Goal: Information Seeking & Learning: Learn about a topic

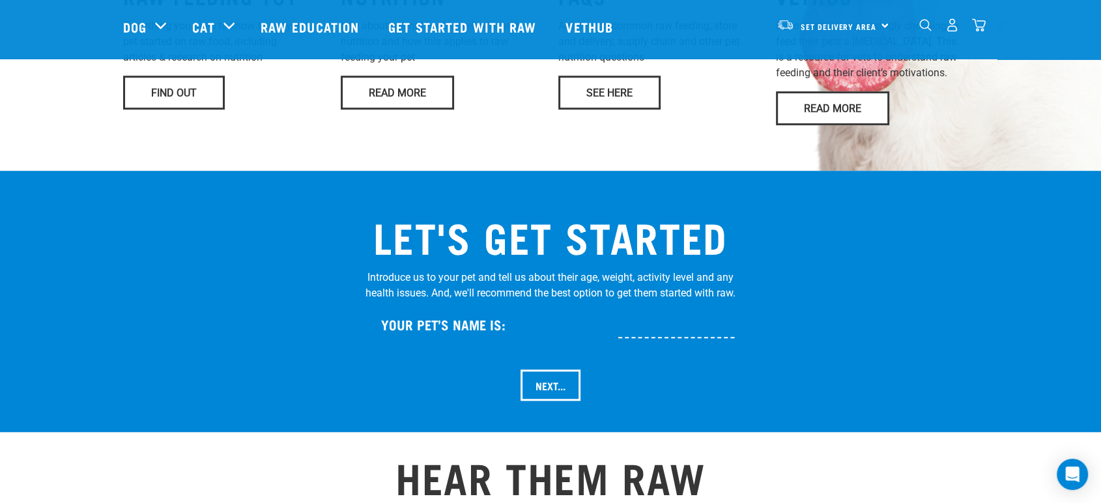
scroll to position [1157, 0]
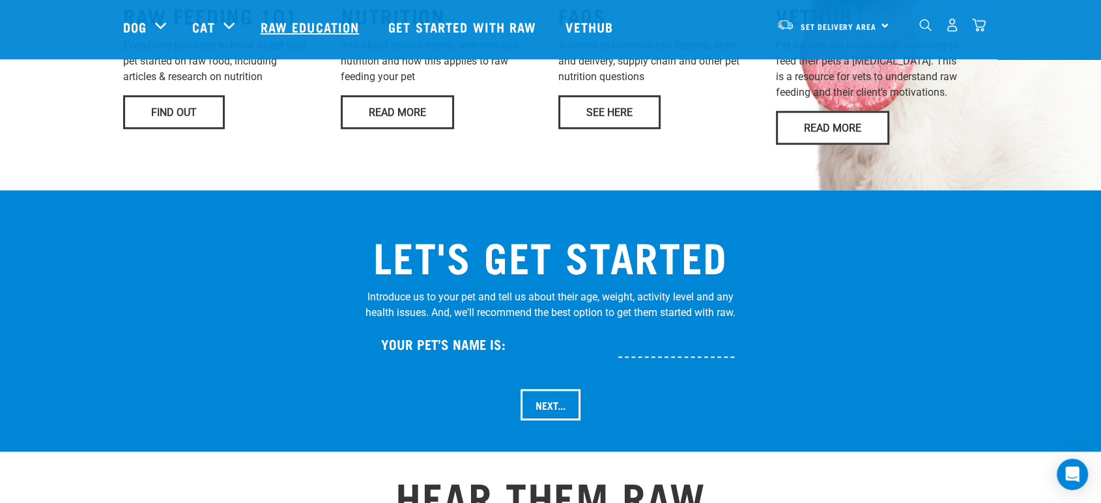
click at [281, 24] on link "Raw Education" at bounding box center [311, 27] width 128 height 52
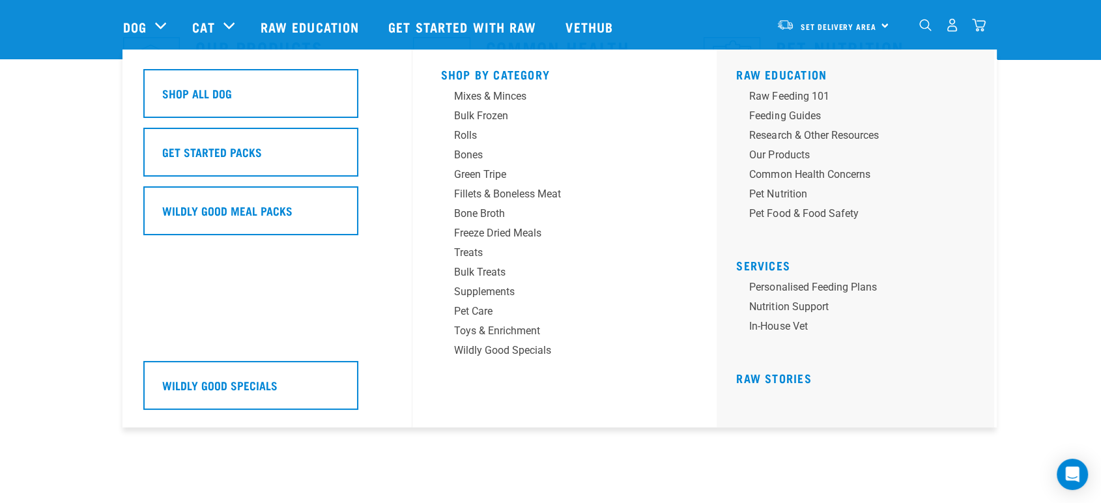
scroll to position [554, 0]
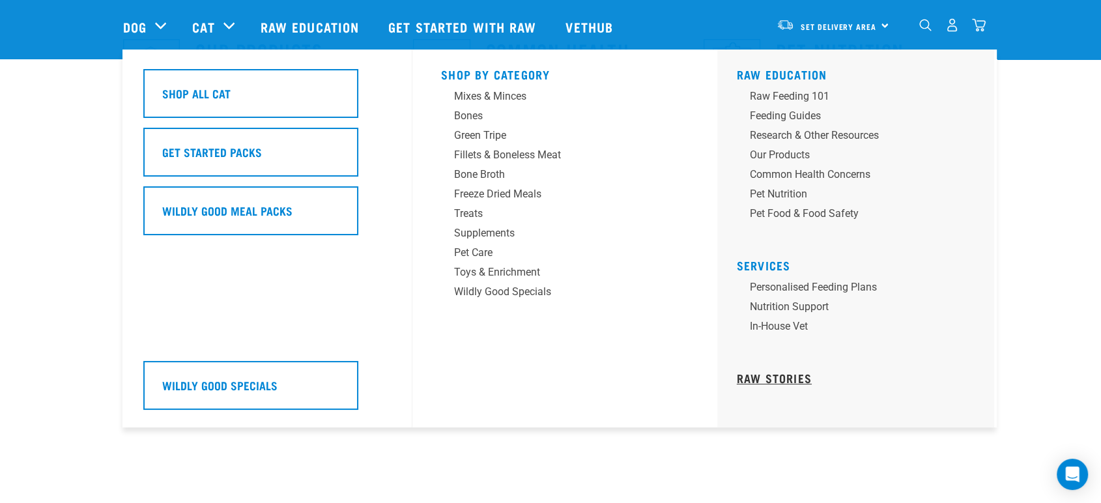
click at [766, 374] on link "Raw Stories" at bounding box center [774, 377] width 75 height 7
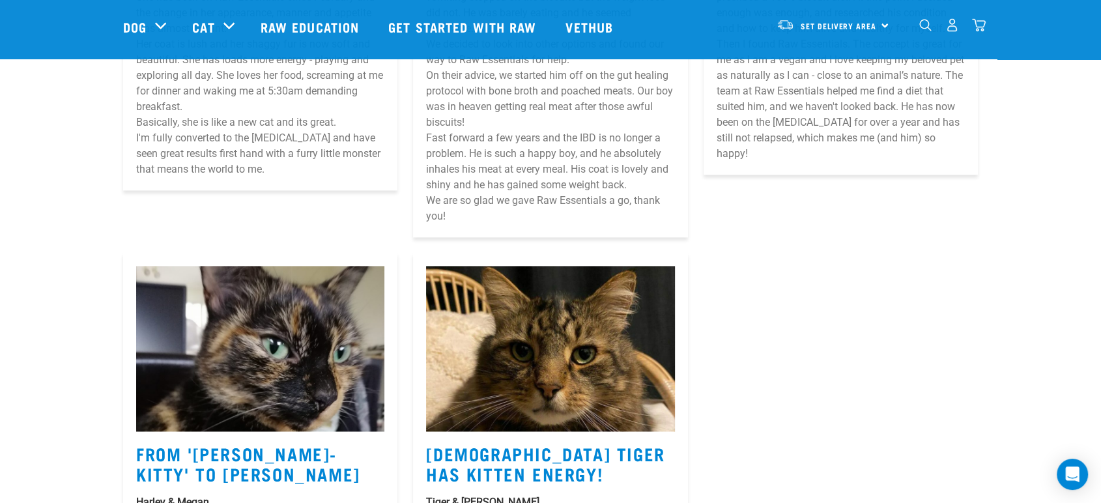
scroll to position [2098, 0]
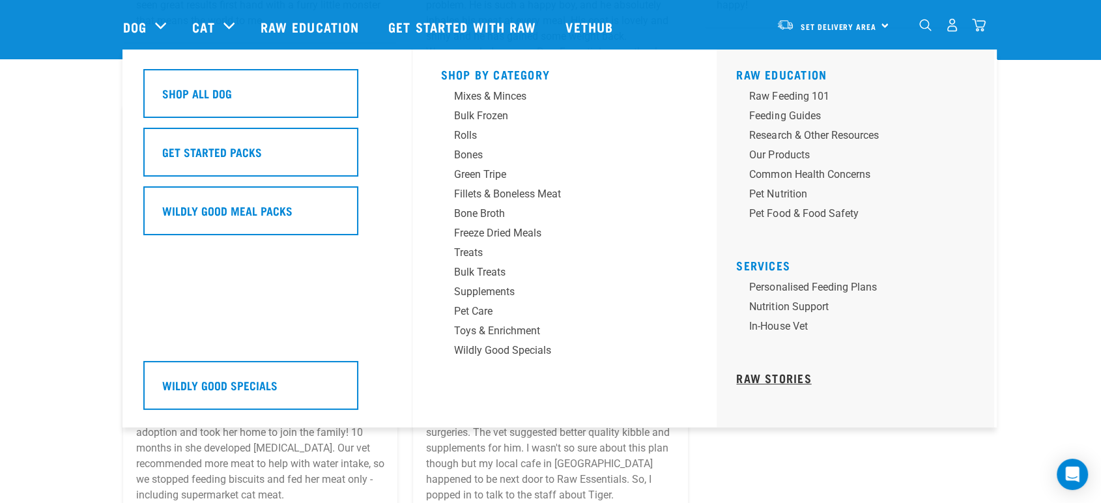
click at [747, 374] on link "Raw Stories" at bounding box center [773, 377] width 75 height 7
